Goal: Transaction & Acquisition: Purchase product/service

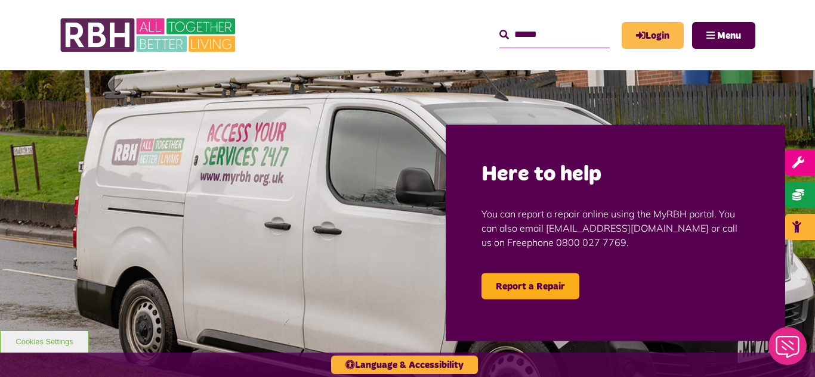
click at [671, 35] on link "Login" at bounding box center [652, 35] width 62 height 27
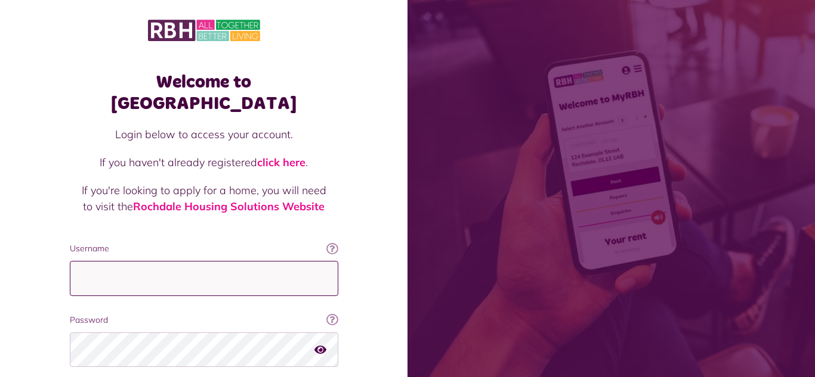
type input "**********"
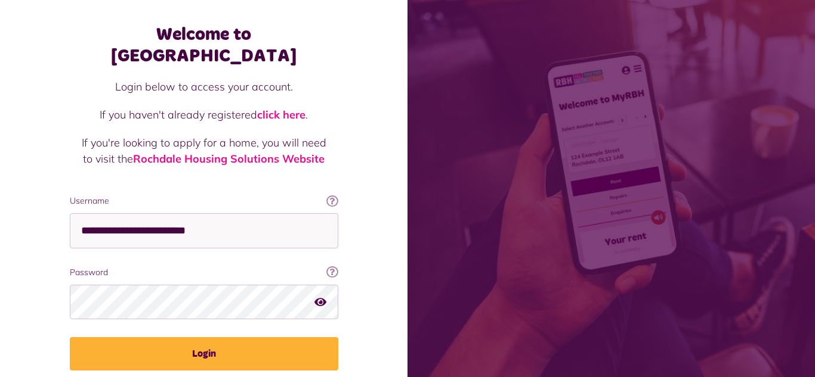
scroll to position [50, 0]
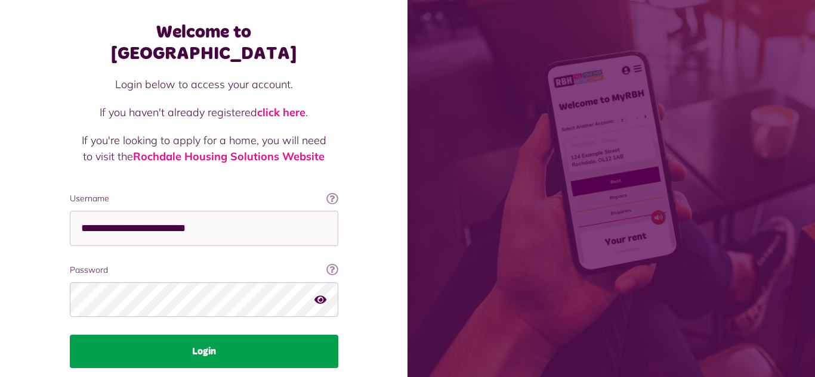
click at [212, 335] on button "Login" at bounding box center [204, 351] width 268 height 33
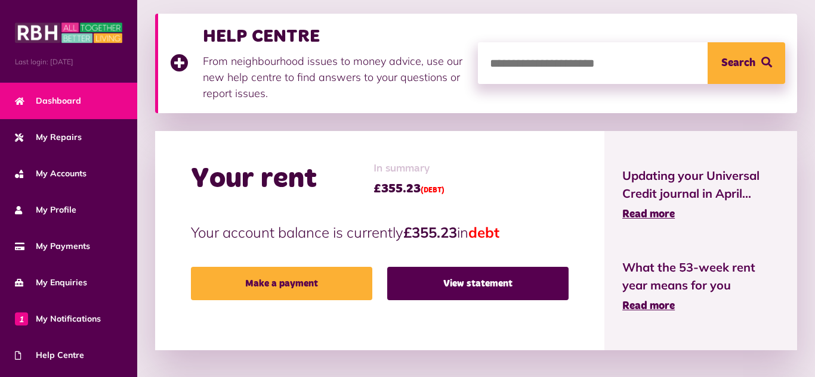
scroll to position [173, 0]
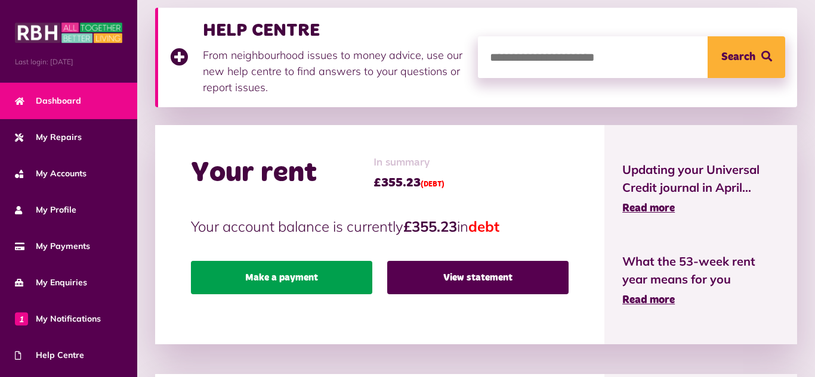
click at [285, 279] on link "Make a payment" at bounding box center [281, 277] width 181 height 33
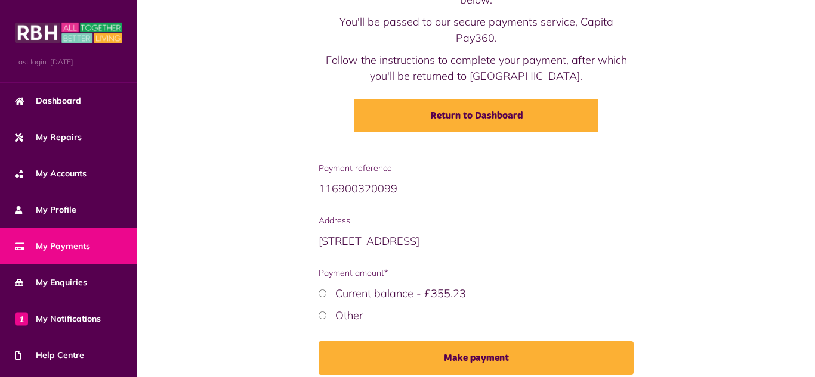
scroll to position [116, 0]
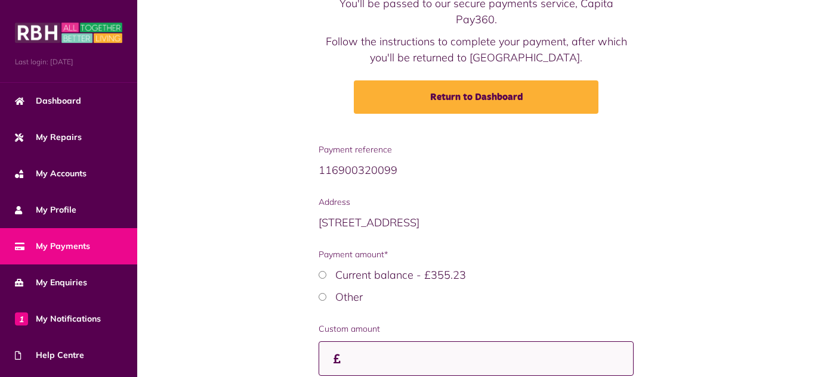
click at [385, 343] on input "Custom amount" at bounding box center [475, 359] width 315 height 35
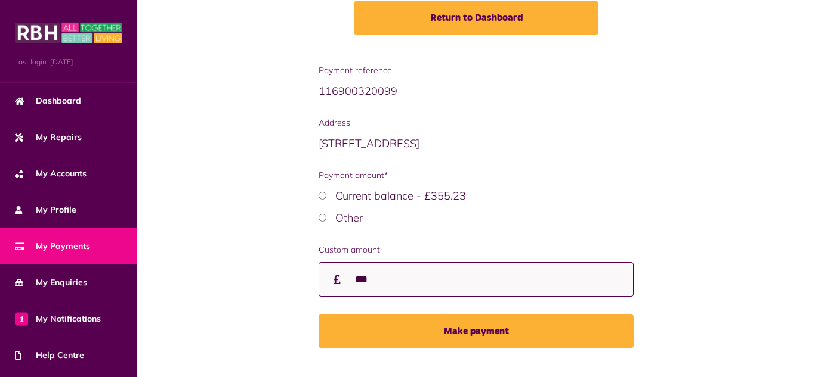
scroll to position [197, 0]
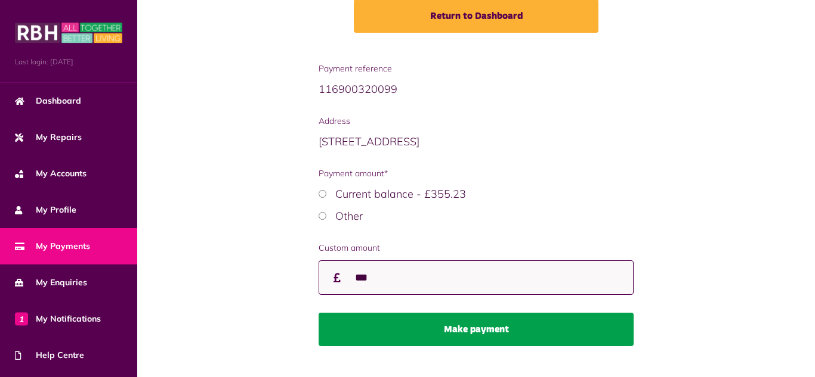
type input "***"
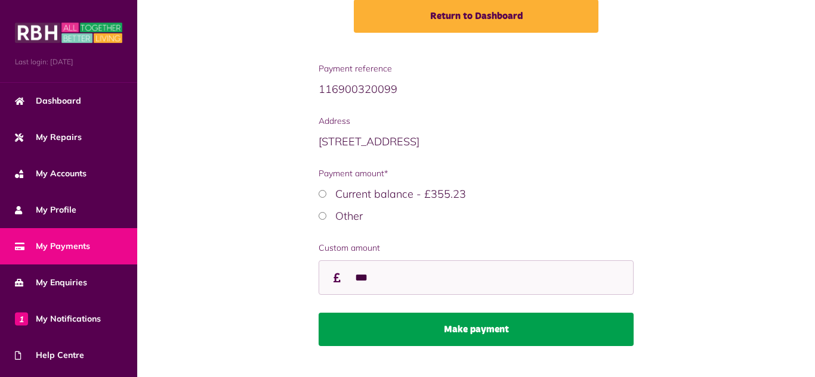
click at [495, 313] on button "Make payment" at bounding box center [475, 329] width 315 height 33
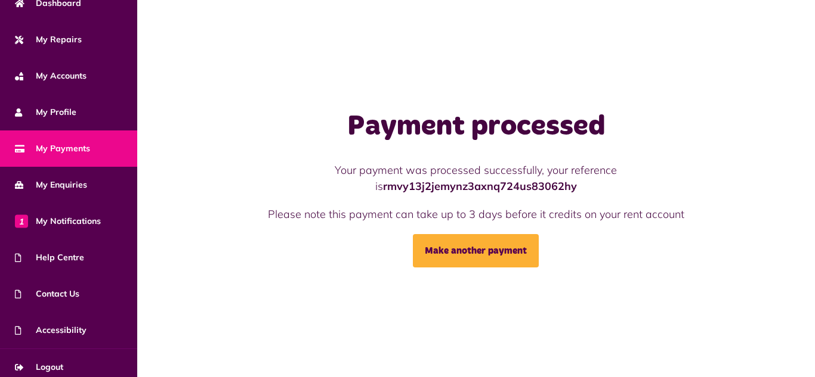
scroll to position [100, 0]
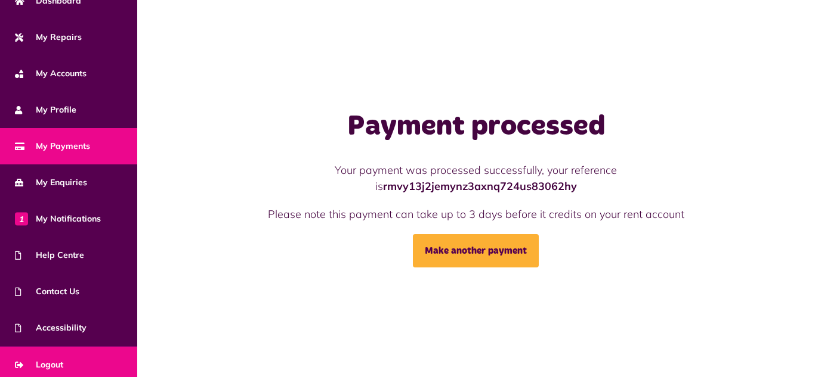
click at [77, 365] on link "Logout" at bounding box center [68, 365] width 137 height 36
